Goal: Task Accomplishment & Management: Manage account settings

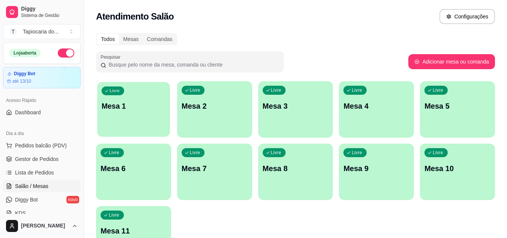
click at [153, 99] on div "Livre Mesa 1" at bounding box center [133, 105] width 73 height 46
click at [237, 109] on p "Mesa 2" at bounding box center [215, 106] width 66 height 11
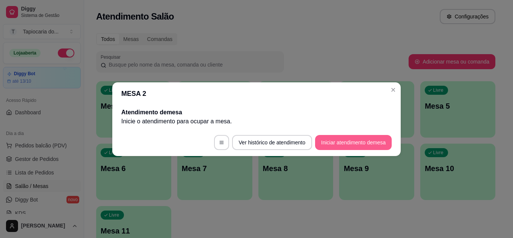
click at [337, 142] on button "Iniciar atendimento de mesa" at bounding box center [353, 142] width 77 height 15
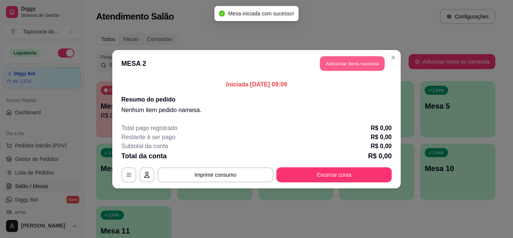
click at [343, 58] on button "Adicionar itens na mesa" at bounding box center [352, 63] width 65 height 15
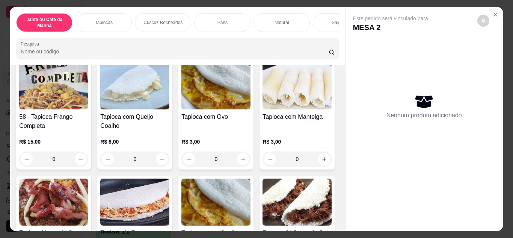
scroll to position [638, 0]
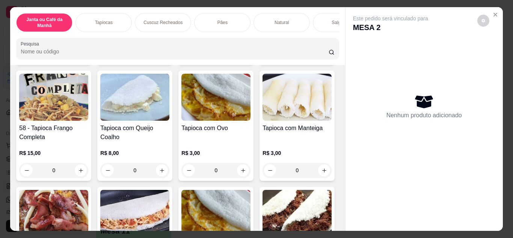
click at [168, 60] on button "increase-product-quantity" at bounding box center [162, 54] width 12 height 12
type input "1"
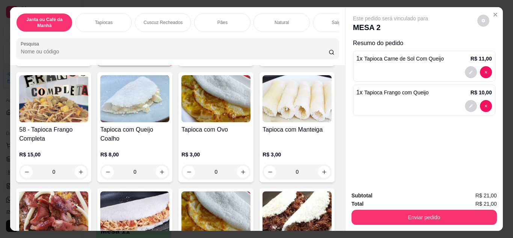
type input "1"
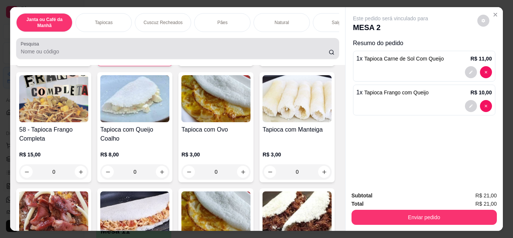
scroll to position [638, 0]
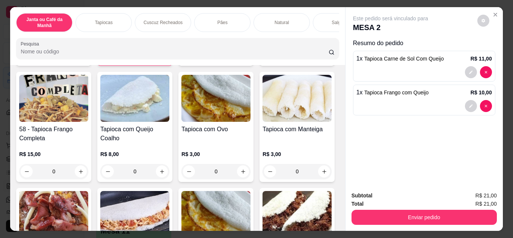
drag, startPoint x: 116, startPoint y: 51, endPoint x: 0, endPoint y: 52, distance: 116.3
click at [0, 52] on div "Janta ou Café da Manhã Tapiocas Cuscuz Recheados Pães Natural Salgados Tapiocas…" at bounding box center [256, 119] width 513 height 238
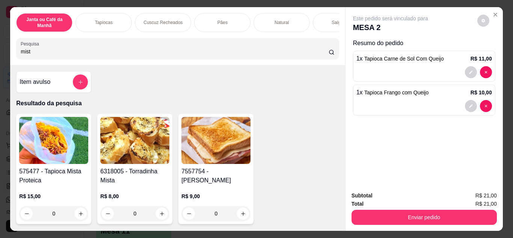
scroll to position [113, 0]
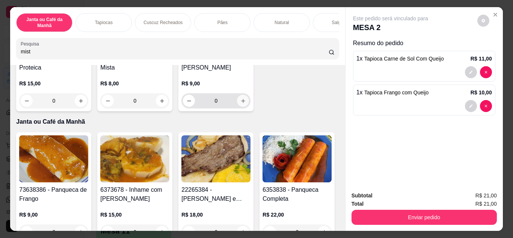
type input "mist"
click at [242, 98] on icon "increase-product-quantity" at bounding box center [243, 101] width 6 height 6
type input "1"
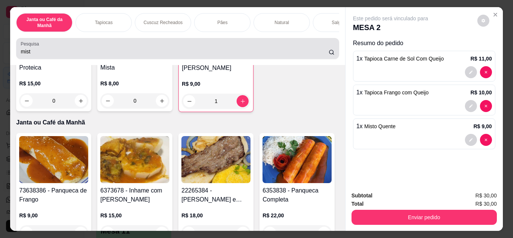
drag, startPoint x: 93, startPoint y: 48, endPoint x: 0, endPoint y: 42, distance: 93.3
click at [0, 42] on div "Janta ou Café da Manhã Tapiocas Cuscuz Recheados Pães Natural Salgados Tapiocas…" at bounding box center [256, 119] width 513 height 238
drag, startPoint x: 33, startPoint y: 59, endPoint x: 0, endPoint y: 59, distance: 33.0
click at [0, 59] on div "Janta ou Café da Manhã Tapiocas Cuscuz Recheados Pães Natural Salgados Tapiocas…" at bounding box center [256, 119] width 513 height 238
click at [33, 50] on input "mist" at bounding box center [175, 52] width 308 height 8
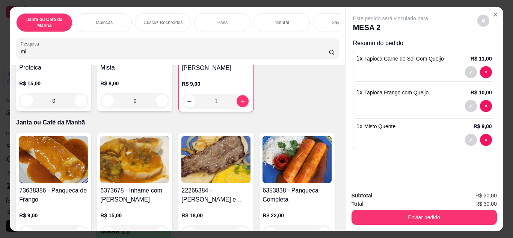
type input "m"
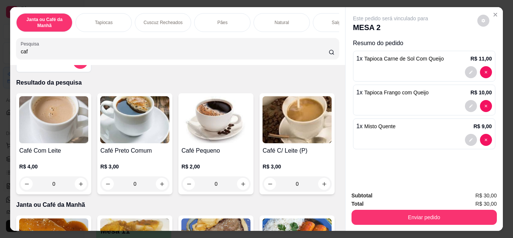
scroll to position [38, 0]
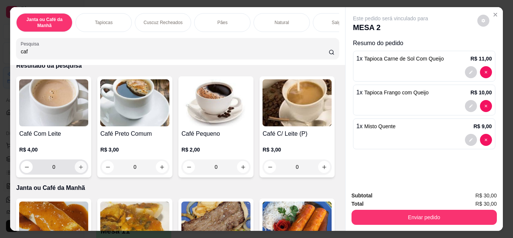
type input "caf"
click at [79, 168] on icon "increase-product-quantity" at bounding box center [81, 167] width 4 height 4
type input "1"
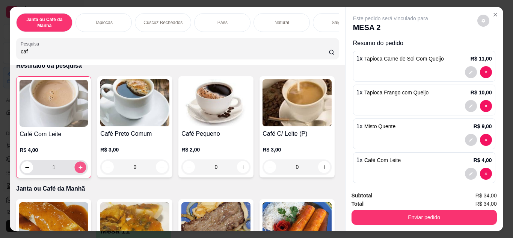
click at [78, 170] on icon "increase-product-quantity" at bounding box center [81, 167] width 6 height 6
type input "2"
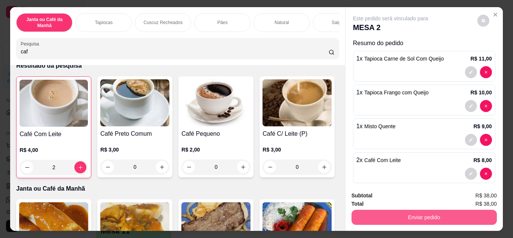
click at [442, 213] on button "Enviar pedido" at bounding box center [423, 216] width 145 height 15
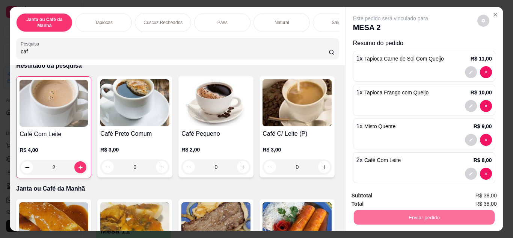
click at [406, 196] on button "Não registrar e enviar pedido" at bounding box center [399, 196] width 76 height 14
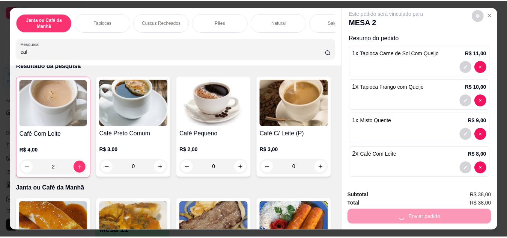
scroll to position [8, 0]
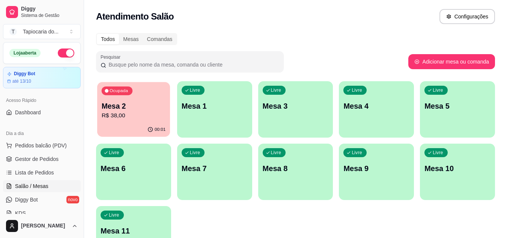
click at [125, 110] on p "Mesa 2" at bounding box center [134, 106] width 64 height 10
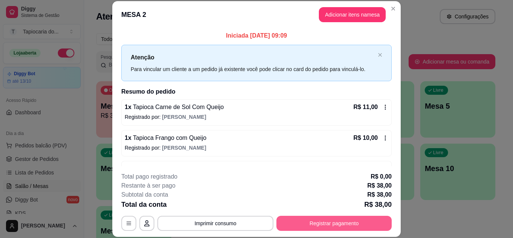
click at [368, 227] on button "Registrar pagamento" at bounding box center [333, 222] width 115 height 15
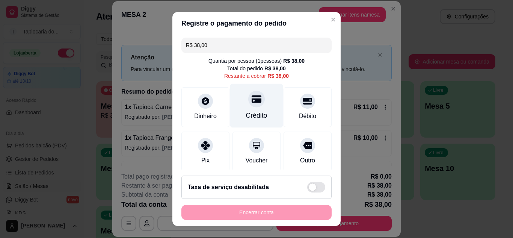
click at [260, 111] on div "Crédito" at bounding box center [256, 105] width 53 height 44
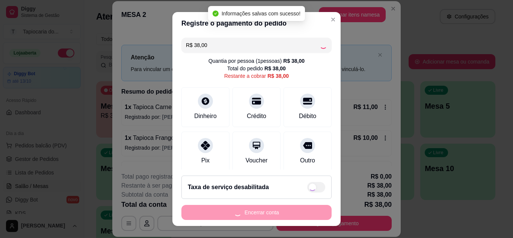
type input "R$ 0,00"
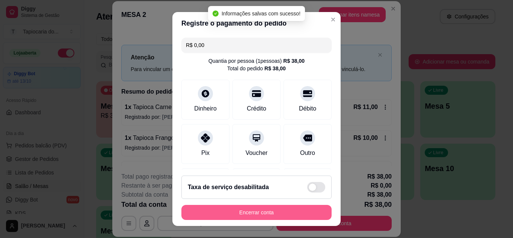
click at [302, 211] on button "Encerrar conta" at bounding box center [256, 212] width 150 height 15
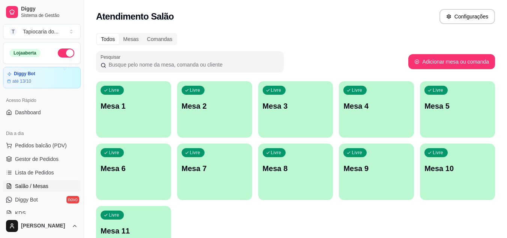
click at [221, 100] on div "Livre Mesa 2" at bounding box center [214, 104] width 75 height 47
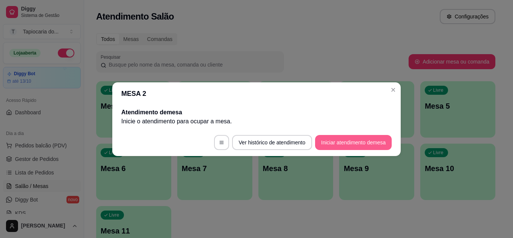
click at [378, 140] on button "Iniciar atendimento de mesa" at bounding box center [353, 142] width 77 height 15
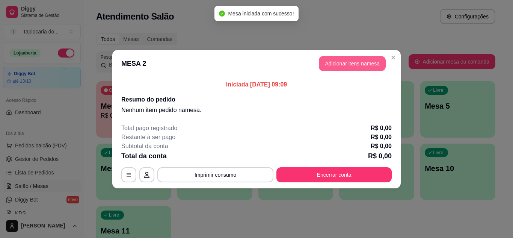
click at [373, 65] on button "Adicionar itens na mesa" at bounding box center [352, 63] width 67 height 15
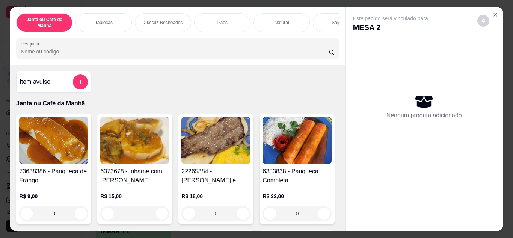
click at [193, 52] on input "Pesquisa" at bounding box center [175, 52] width 308 height 8
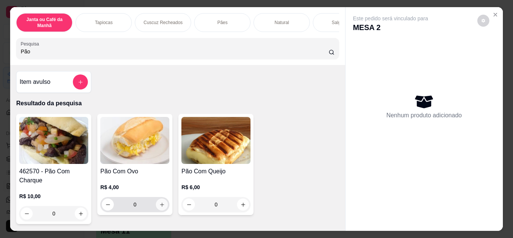
type input "Pão"
click at [158, 203] on button "increase-product-quantity" at bounding box center [162, 204] width 12 height 12
type input "1"
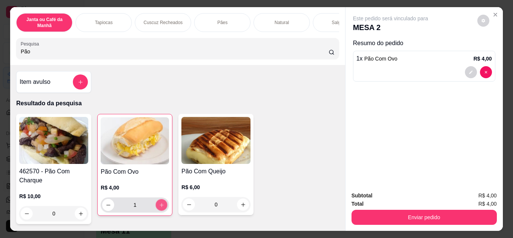
click at [158, 203] on button "increase-product-quantity" at bounding box center [162, 205] width 12 height 12
type input "2"
click at [73, 82] on button "add-separate-item" at bounding box center [80, 81] width 15 height 15
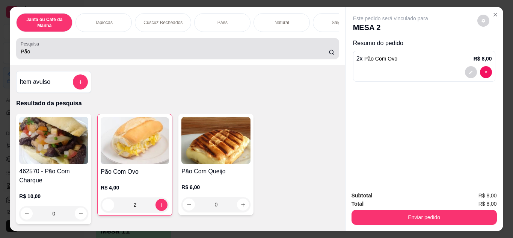
click at [150, 52] on input "Pão" at bounding box center [175, 52] width 308 height 8
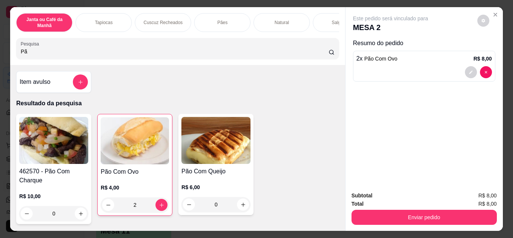
type input "P"
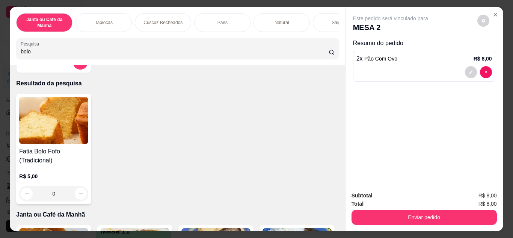
scroll to position [38, 0]
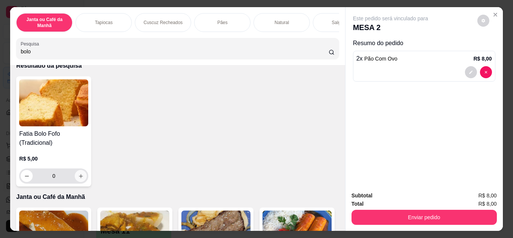
type input "bolo"
click at [78, 179] on icon "increase-product-quantity" at bounding box center [81, 176] width 6 height 6
type input "1"
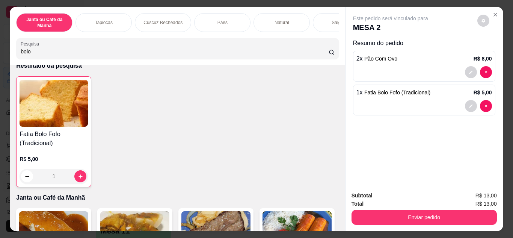
drag, startPoint x: 187, startPoint y: 53, endPoint x: 0, endPoint y: 61, distance: 186.7
click at [0, 61] on div "Janta ou Café da Manhã Tapiocas Cuscuz Recheados Pães Natural Salgados Tapiocas…" at bounding box center [256, 119] width 513 height 238
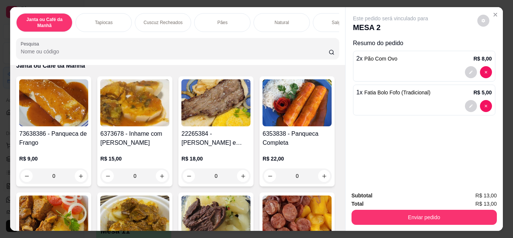
scroll to position [0, 0]
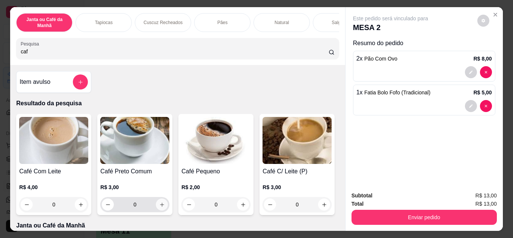
type input "caf"
click at [159, 210] on button "increase-product-quantity" at bounding box center [162, 204] width 12 height 12
type input "1"
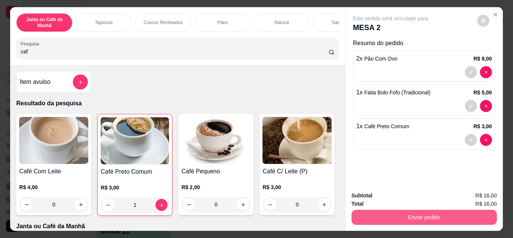
click at [404, 212] on button "Enviar pedido" at bounding box center [423, 216] width 145 height 15
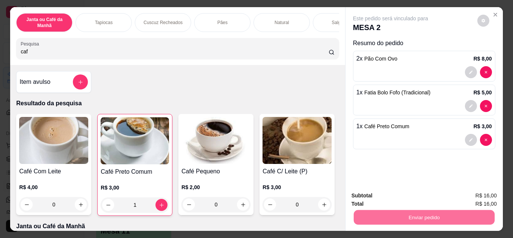
click at [397, 199] on button "Não registrar e enviar pedido" at bounding box center [399, 196] width 76 height 14
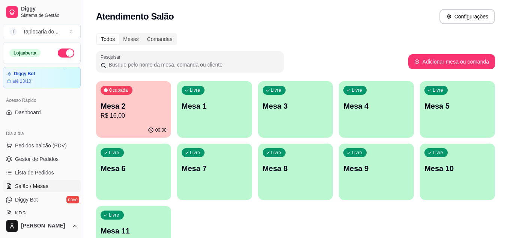
click at [132, 89] on div "Ocupada Mesa 2 R$ 16,00" at bounding box center [133, 102] width 75 height 42
click at [136, 114] on p "R$ 16,00" at bounding box center [134, 115] width 64 height 9
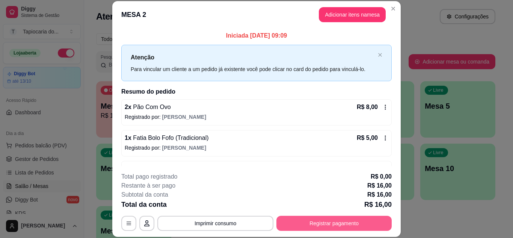
click at [334, 221] on button "Registrar pagamento" at bounding box center [333, 222] width 115 height 15
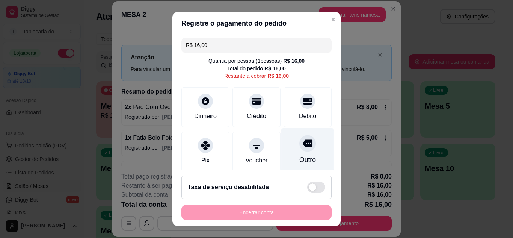
scroll to position [58, 0]
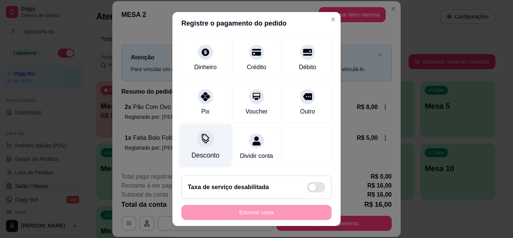
drag, startPoint x: 181, startPoint y: 133, endPoint x: 186, endPoint y: 133, distance: 5.3
click at [186, 133] on div "Desconto" at bounding box center [205, 145] width 53 height 44
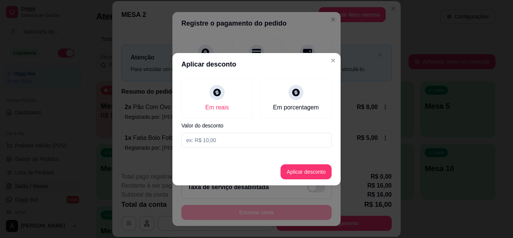
click at [235, 143] on input at bounding box center [256, 139] width 150 height 15
type input "2,00"
click at [296, 172] on button "Aplicar desconto" at bounding box center [305, 171] width 51 height 15
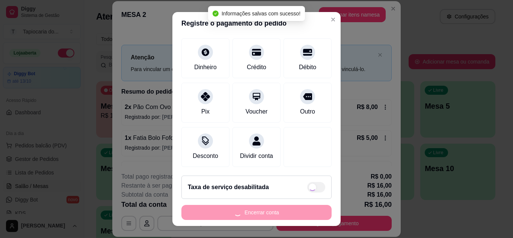
scroll to position [65, 0]
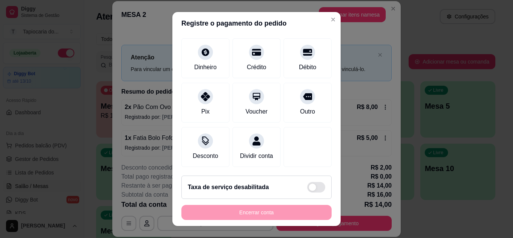
click at [267, 211] on div "Encerrar conta" at bounding box center [256, 212] width 150 height 15
drag, startPoint x: 274, startPoint y: 213, endPoint x: 280, endPoint y: 208, distance: 7.4
click at [274, 214] on div "Encerrar conta" at bounding box center [256, 212] width 150 height 15
drag, startPoint x: 293, startPoint y: 220, endPoint x: 265, endPoint y: 173, distance: 54.4
click at [292, 220] on footer "Taxa de serviço desabilitada Encerrar conta" at bounding box center [256, 197] width 168 height 56
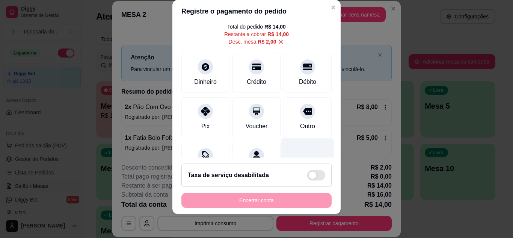
scroll to position [0, 0]
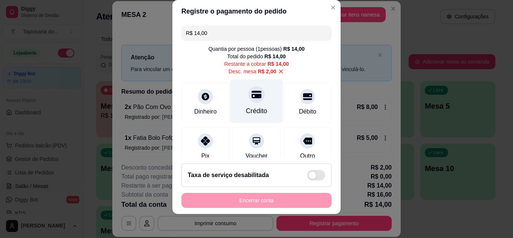
click at [246, 110] on div "Crédito" at bounding box center [256, 111] width 21 height 10
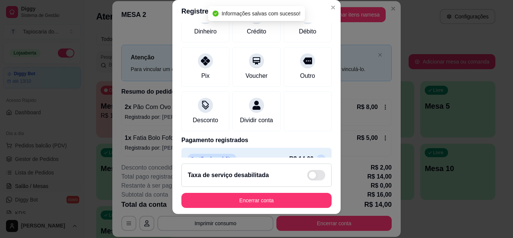
scroll to position [97, 0]
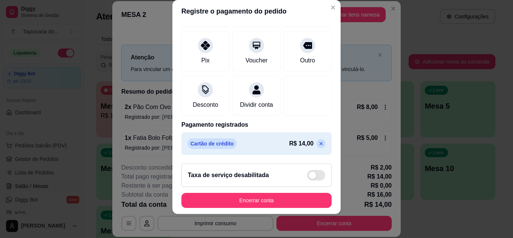
click at [316, 145] on p at bounding box center [320, 143] width 9 height 9
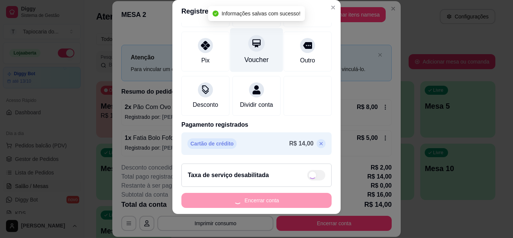
type input "R$ 14,00"
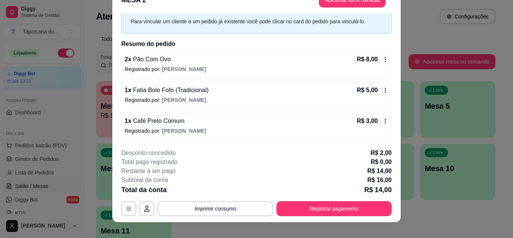
scroll to position [23, 0]
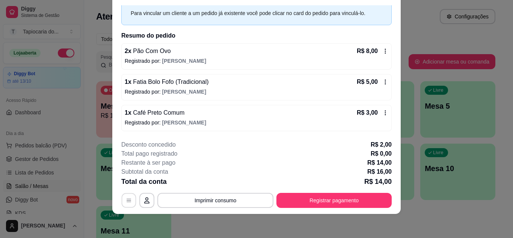
click at [128, 194] on button "button" at bounding box center [129, 200] width 15 height 15
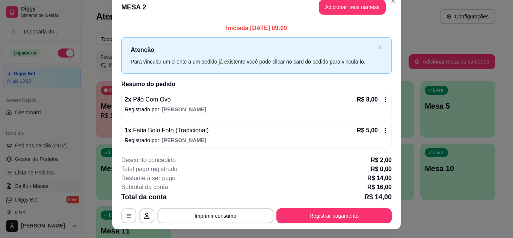
scroll to position [0, 0]
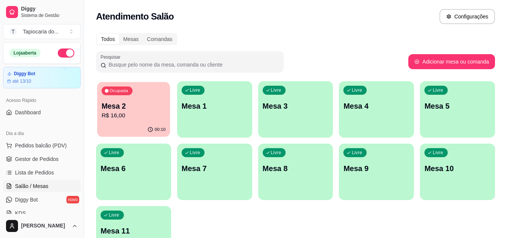
click at [125, 120] on p "R$ 16,00" at bounding box center [134, 115] width 64 height 9
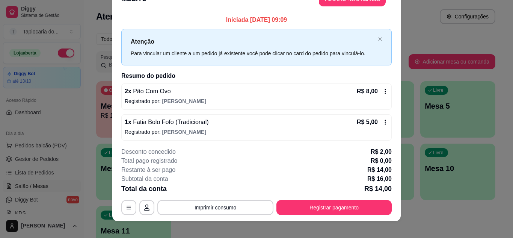
scroll to position [23, 0]
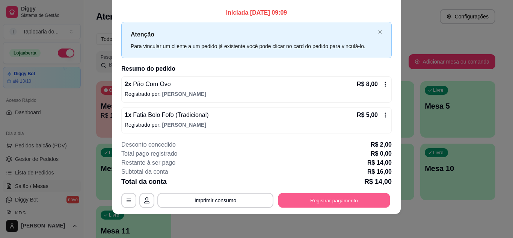
click at [371, 194] on button "Registrar pagamento" at bounding box center [334, 200] width 112 height 15
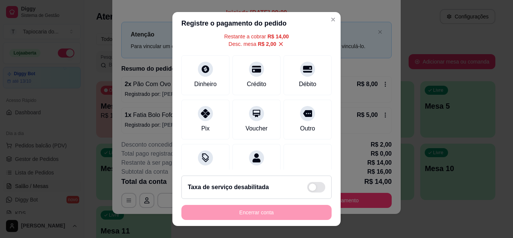
scroll to position [65, 0]
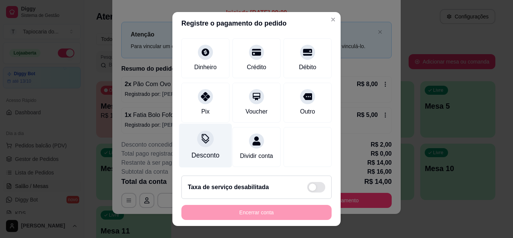
click at [197, 137] on div "Desconto" at bounding box center [205, 145] width 53 height 44
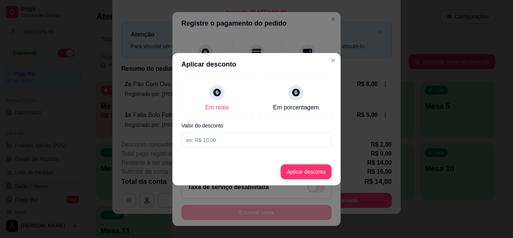
click at [215, 138] on input at bounding box center [256, 139] width 150 height 15
type input "14,00"
click at [300, 170] on button "Aplicar desconto" at bounding box center [305, 171] width 49 height 15
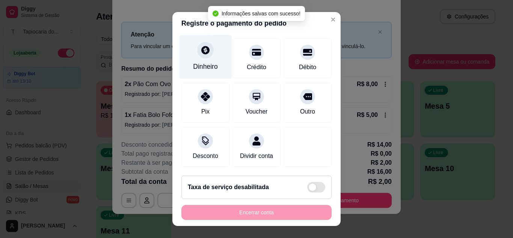
click at [196, 62] on div "Dinheiro" at bounding box center [205, 67] width 25 height 10
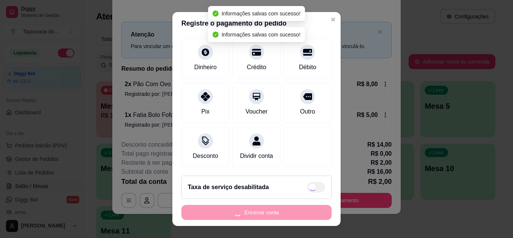
type input "R$ 0,00"
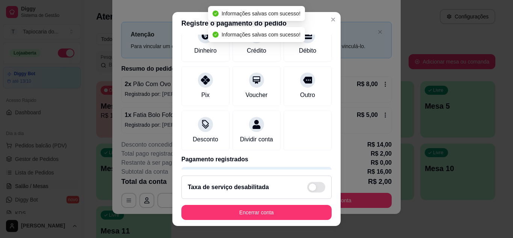
scroll to position [58, 0]
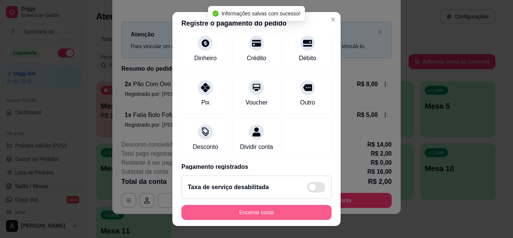
click at [307, 209] on button "Encerrar conta" at bounding box center [256, 212] width 150 height 15
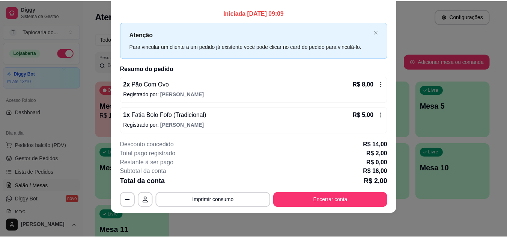
scroll to position [0, 0]
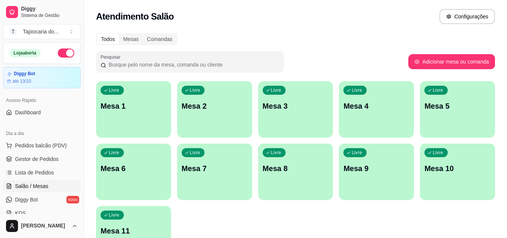
drag, startPoint x: 65, startPoint y: 51, endPoint x: 65, endPoint y: 41, distance: 10.5
click at [65, 52] on button "button" at bounding box center [66, 52] width 17 height 9
